Goal: Task Accomplishment & Management: Manage account settings

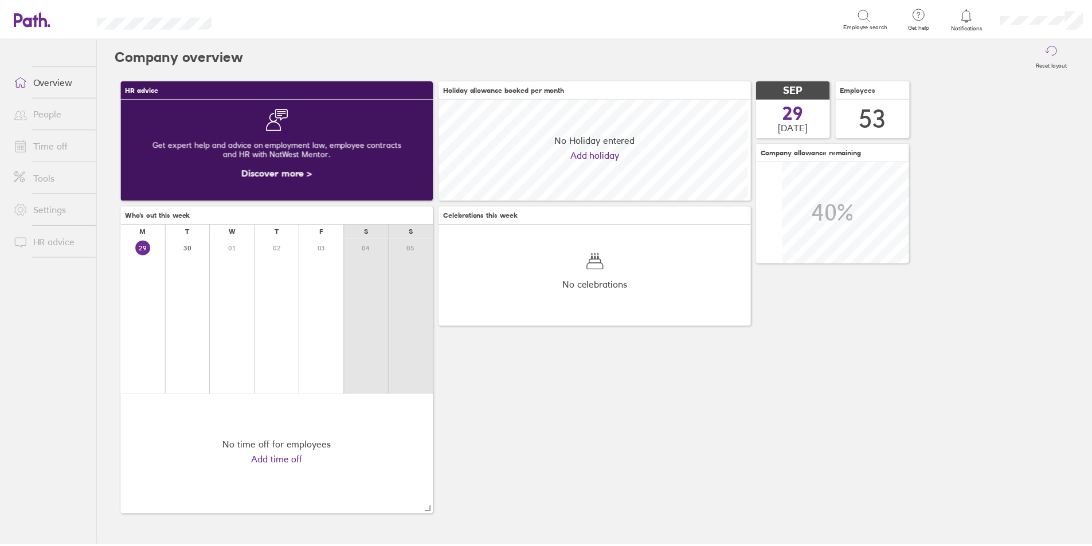
scroll to position [102, 102]
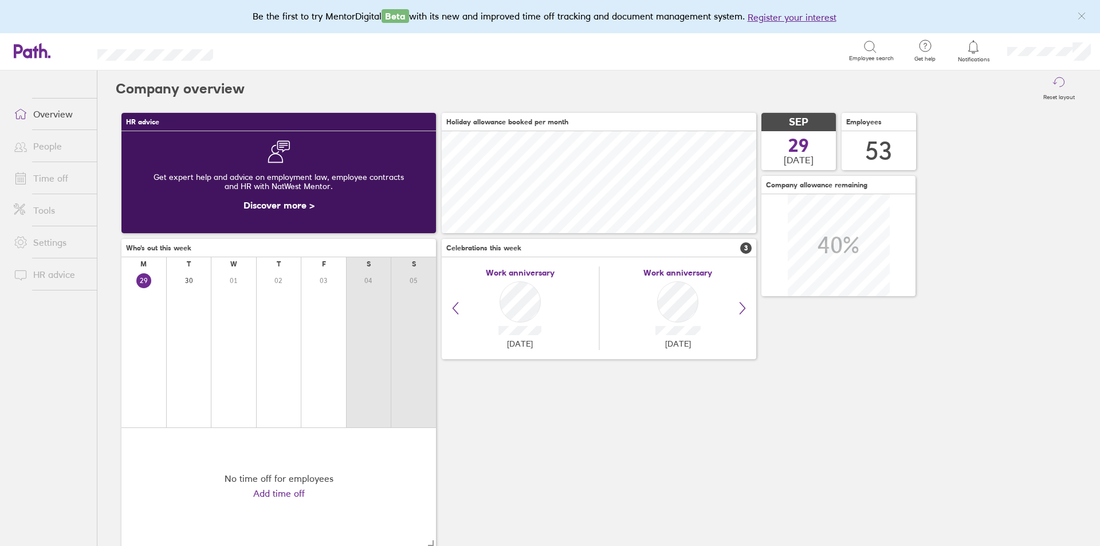
click at [36, 181] on link "Time off" at bounding box center [51, 178] width 92 height 23
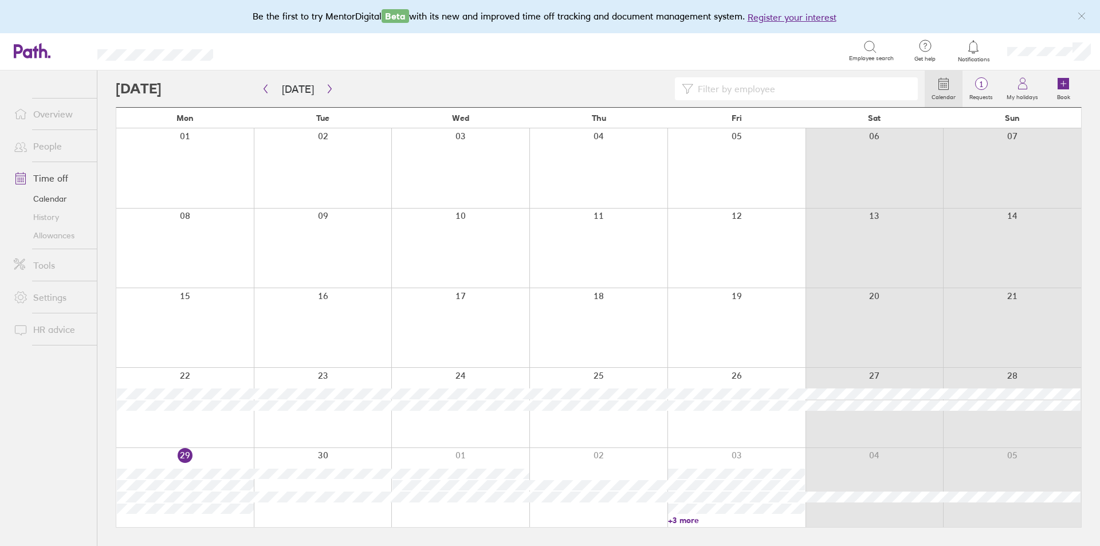
click at [679, 520] on link "+3 more" at bounding box center [736, 520] width 137 height 10
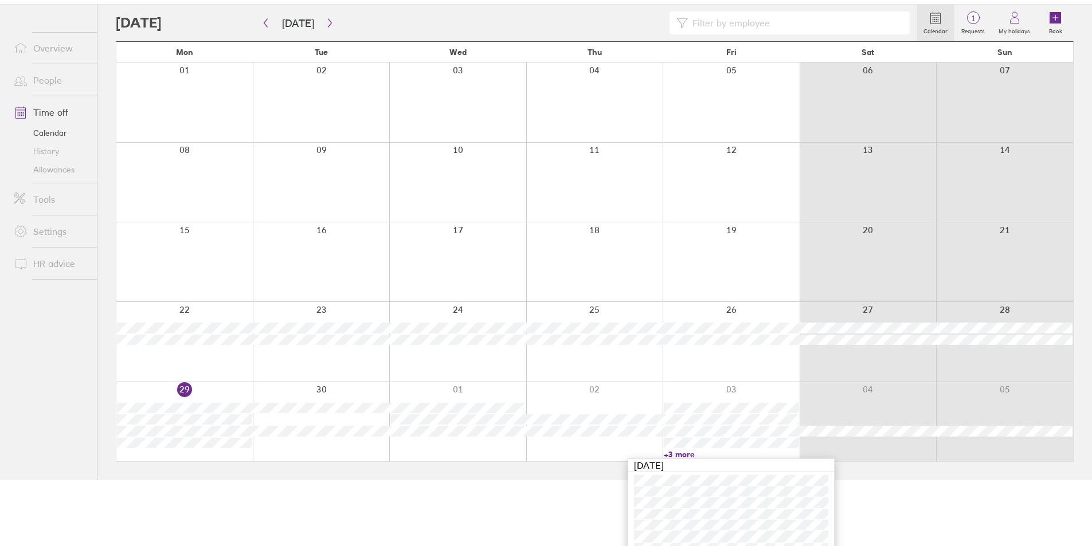
scroll to position [80, 0]
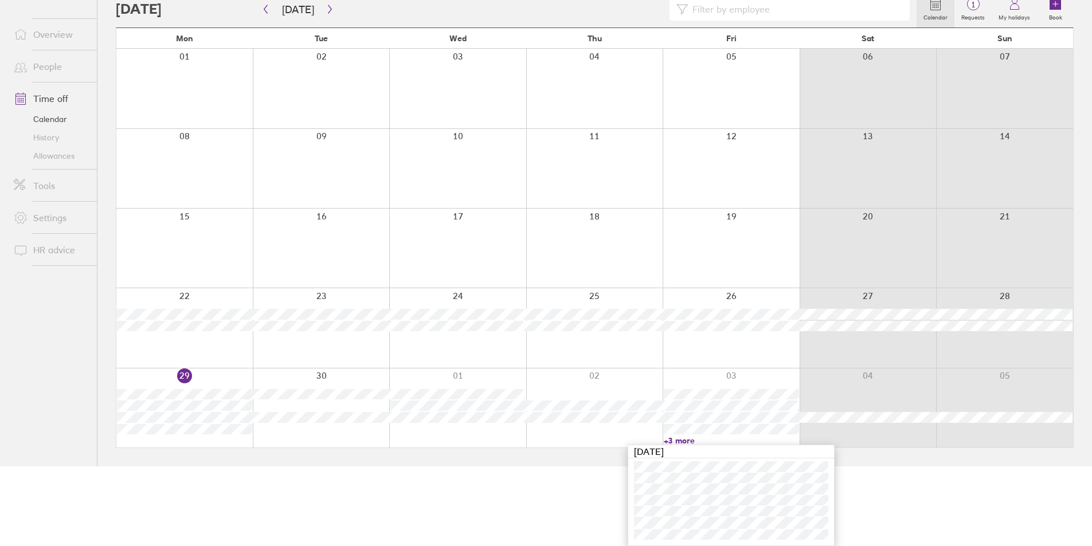
click at [578, 466] on html "Be the first to try MentorDigital Beta with its new and improved time off track…" at bounding box center [546, 193] width 1092 height 546
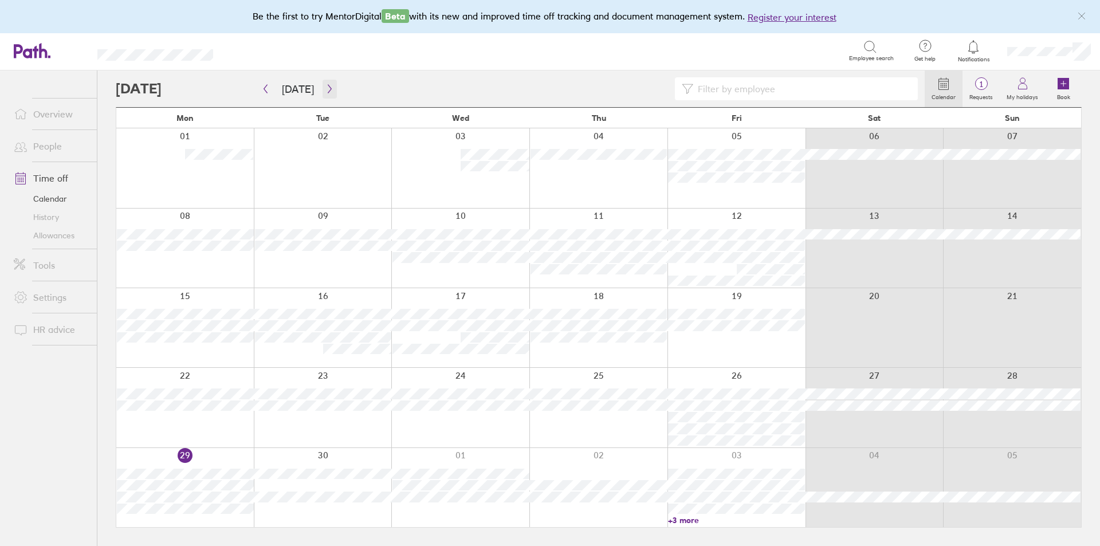
click at [323, 91] on button "button" at bounding box center [330, 89] width 14 height 19
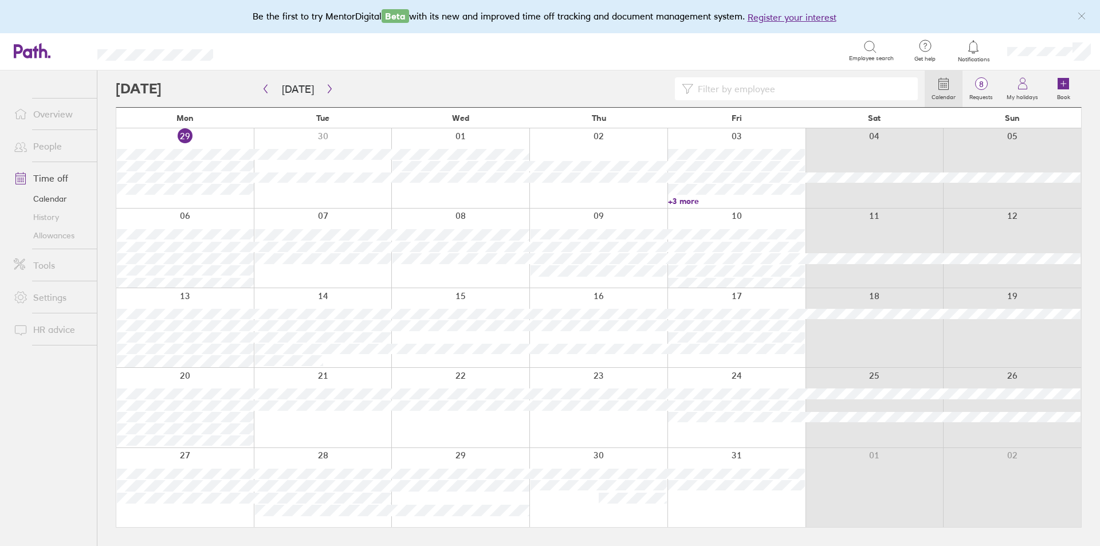
click at [677, 199] on link "+3 more" at bounding box center [736, 201] width 137 height 10
click at [524, 93] on div at bounding box center [520, 88] width 809 height 23
click at [326, 89] on icon "button" at bounding box center [330, 88] width 9 height 9
